Goal: Browse casually: Explore the website without a specific task or goal

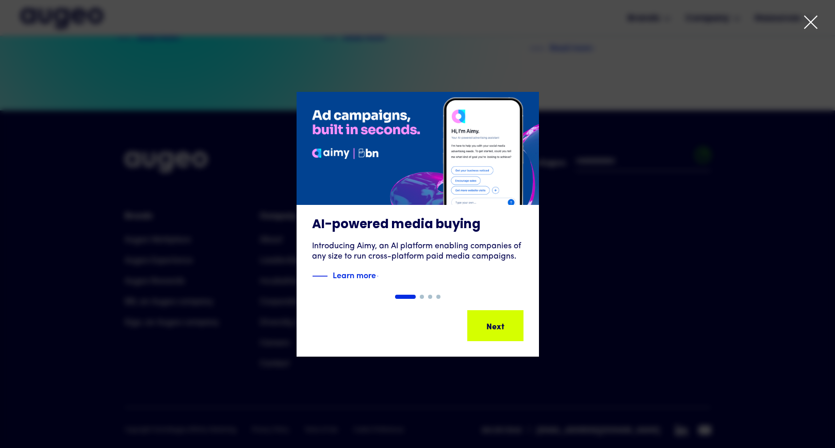
scroll to position [2344, 0]
click at [803, 23] on icon at bounding box center [810, 21] width 15 height 15
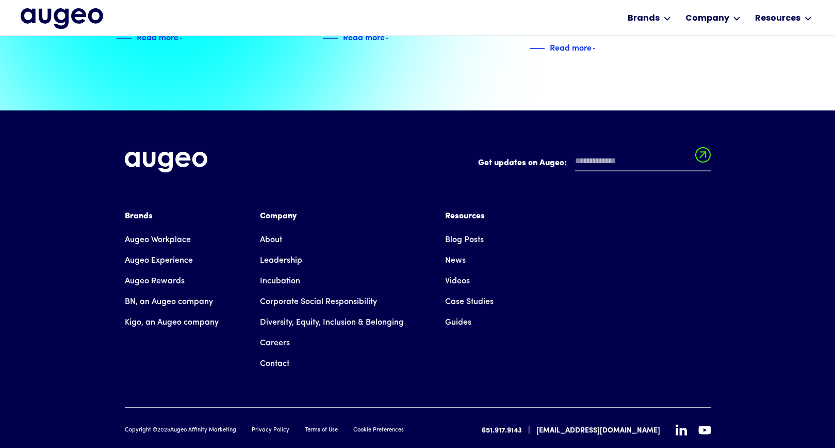
scroll to position [2345, 0]
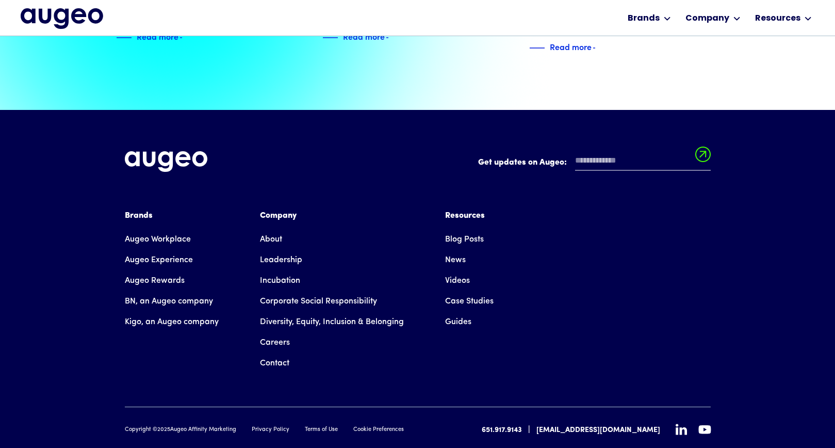
click at [680, 409] on div "Get updates on Augeo: Get updates on Augeo: Thanks for subscribing! Oops! Somet…" at bounding box center [418, 293] width 586 height 367
click at [678, 423] on icon at bounding box center [681, 428] width 11 height 11
